Goal: Task Accomplishment & Management: Manage account settings

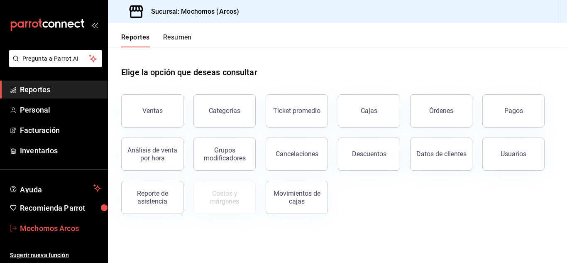
click at [59, 220] on link "Mochomos Arcos" at bounding box center [53, 228] width 107 height 18
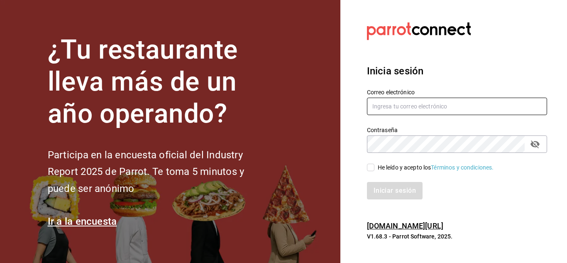
type input "[EMAIL_ADDRESS][DOMAIN_NAME]"
